Goal: Information Seeking & Learning: Learn about a topic

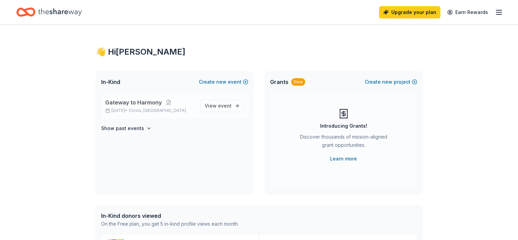
click at [142, 101] on span "Gateway to Harmony" at bounding box center [133, 102] width 57 height 8
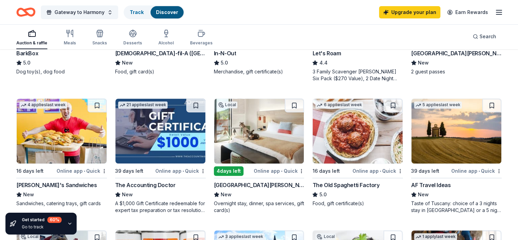
scroll to position [283, 0]
click at [446, 129] on img at bounding box center [457, 130] width 90 height 65
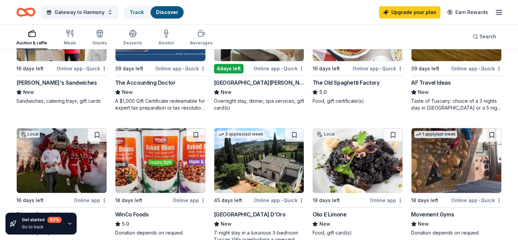
scroll to position [386, 0]
click at [264, 170] on img at bounding box center [259, 160] width 90 height 65
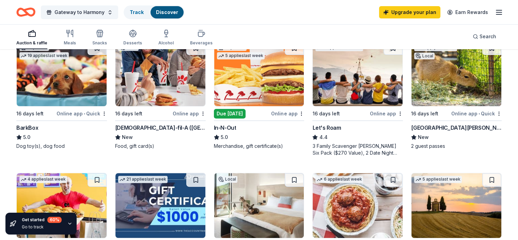
scroll to position [210, 0]
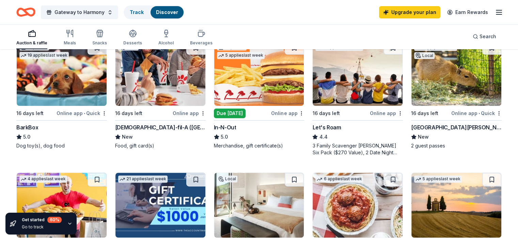
click at [328, 89] on img at bounding box center [358, 73] width 90 height 65
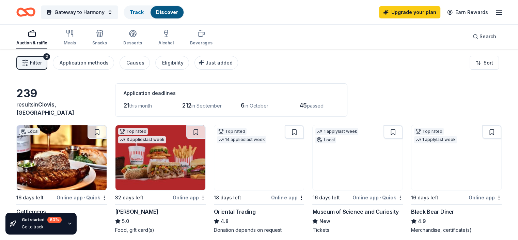
scroll to position [0, 0]
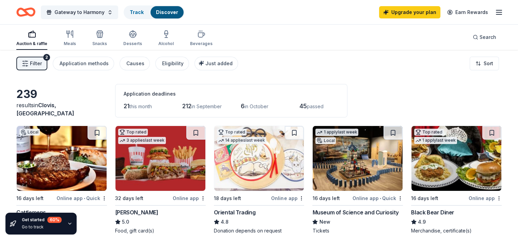
click at [42, 61] on span "Filter" at bounding box center [36, 63] width 12 height 8
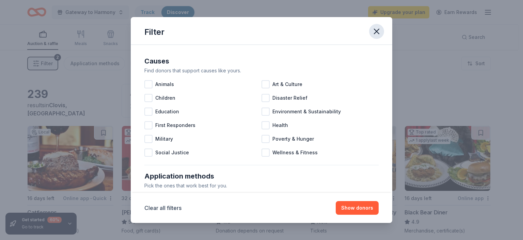
click at [375, 31] on icon "button" at bounding box center [377, 32] width 10 height 10
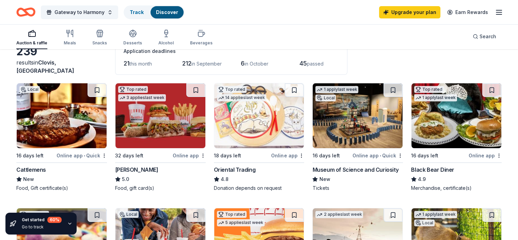
scroll to position [45, 0]
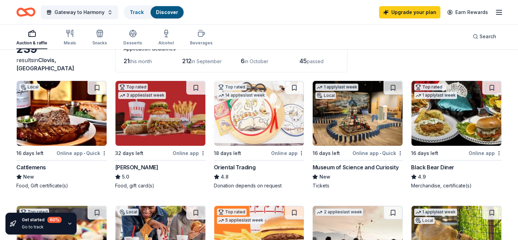
click at [358, 111] on img at bounding box center [358, 113] width 90 height 65
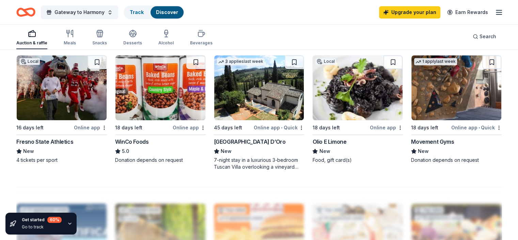
scroll to position [459, 0]
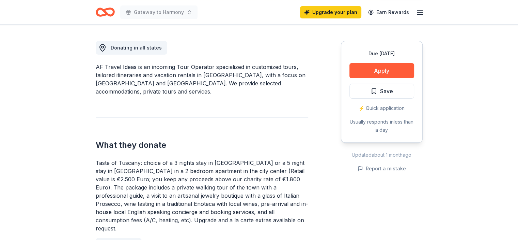
scroll to position [182, 0]
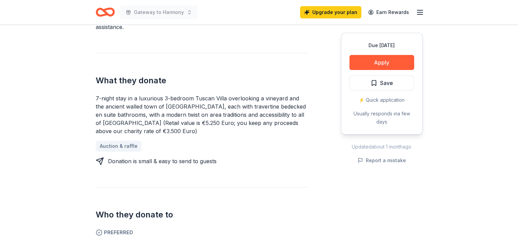
scroll to position [235, 0]
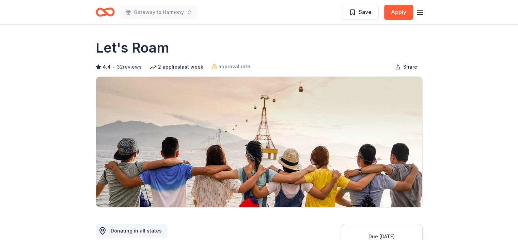
click at [130, 66] on button "32 reviews" at bounding box center [129, 67] width 25 height 8
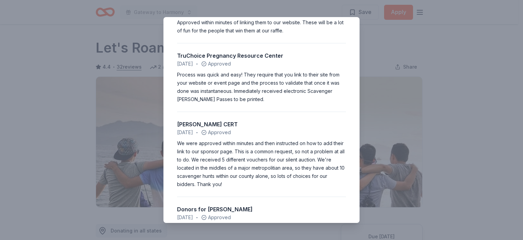
scroll to position [564, 0]
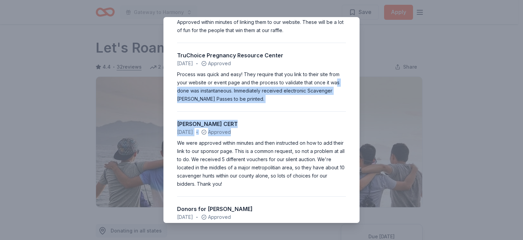
drag, startPoint x: 332, startPoint y: 123, endPoint x: 334, endPoint y: 74, distance: 49.5
click at [333, 128] on div "January 2024 • Approved" at bounding box center [261, 132] width 169 height 8
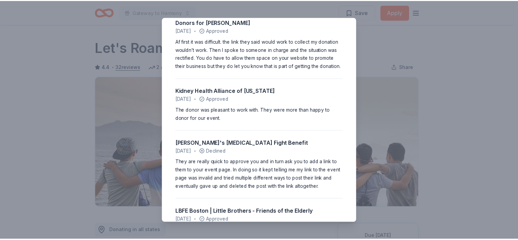
scroll to position [751, 0]
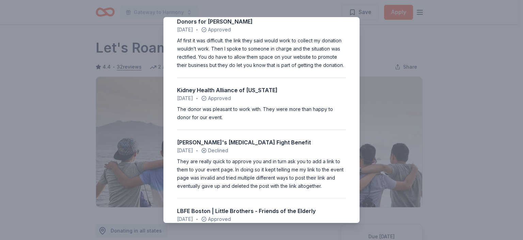
click at [450, 88] on div "4.4 • 32 reviews Community Cat Angels May 2025 • Approved Easy application. Qui…" at bounding box center [261, 120] width 523 height 240
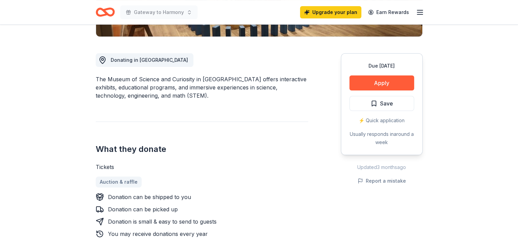
scroll to position [151, 0]
